Goal: Transaction & Acquisition: Obtain resource

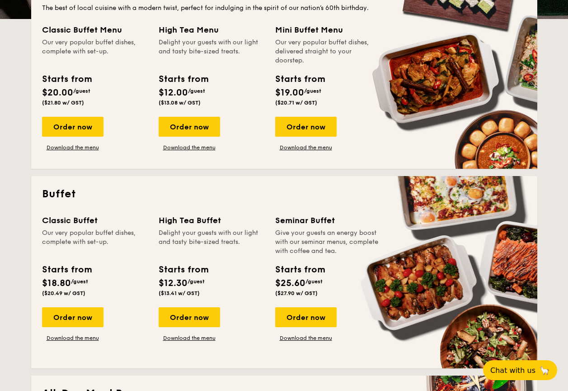
scroll to position [235, 0]
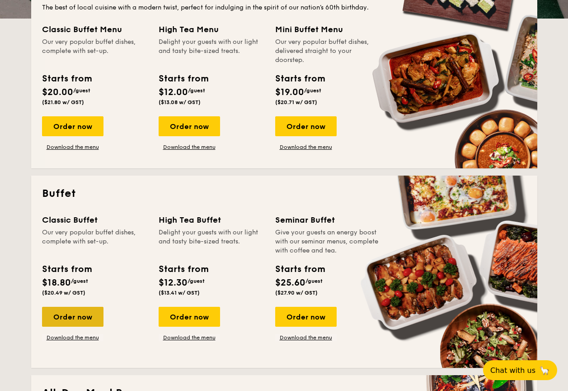
click at [72, 320] on div "Order now" at bounding box center [73, 317] width 62 height 20
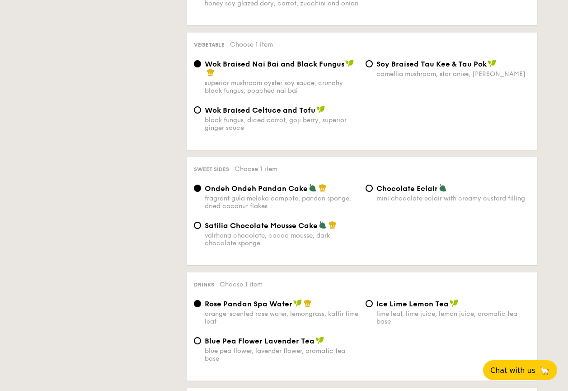
scroll to position [543, 0]
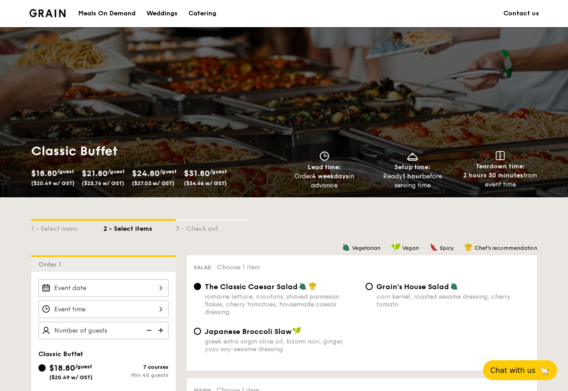
scroll to position [235, 0]
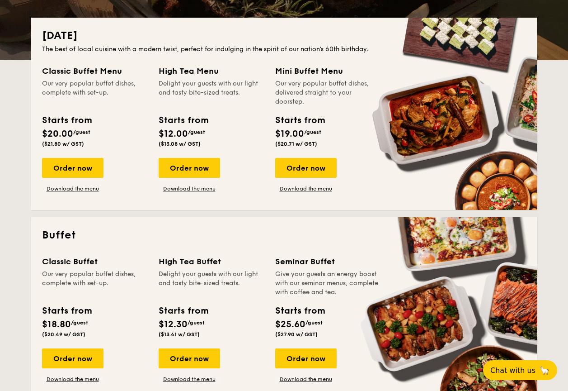
scroll to position [271, 0]
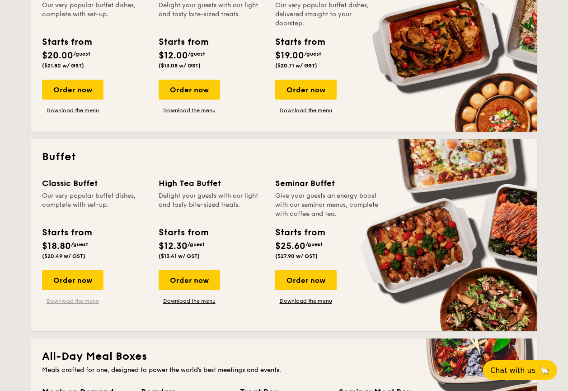
click at [81, 301] on link "Download the menu" at bounding box center [73, 300] width 62 height 7
